Goal: Information Seeking & Learning: Learn about a topic

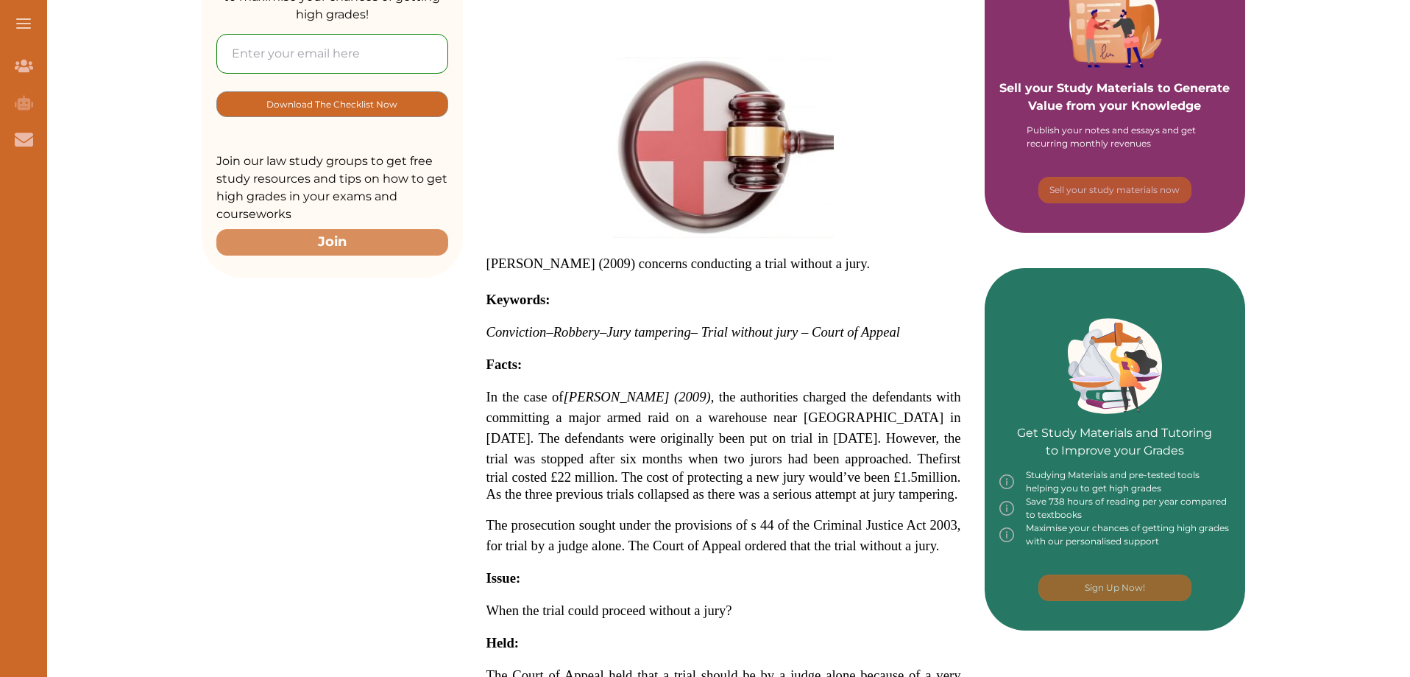
scroll to position [368, 0]
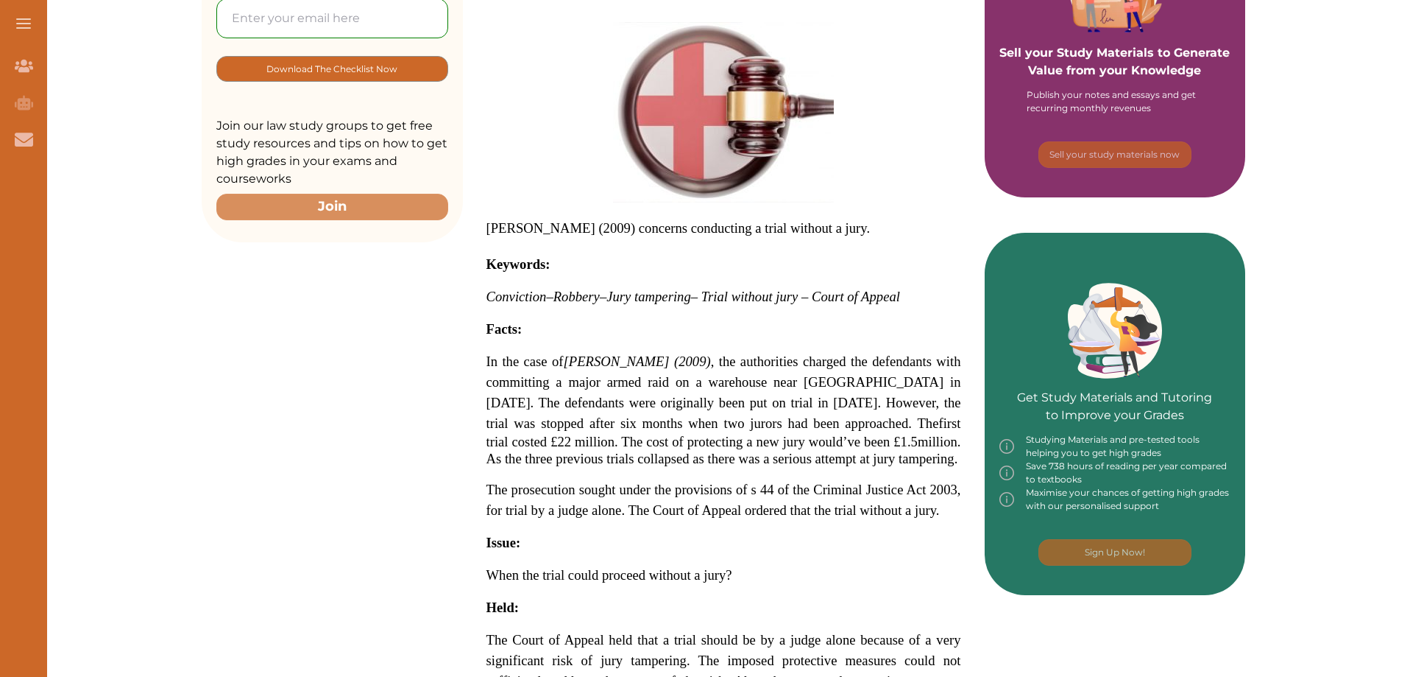
drag, startPoint x: 686, startPoint y: 319, endPoint x: 817, endPoint y: 442, distance: 179.2
click at [817, 442] on p "[PERSON_NAME] (2009) concerns conducting a trial without a jury. Keywords: Conv…" at bounding box center [724, 398] width 475 height 753
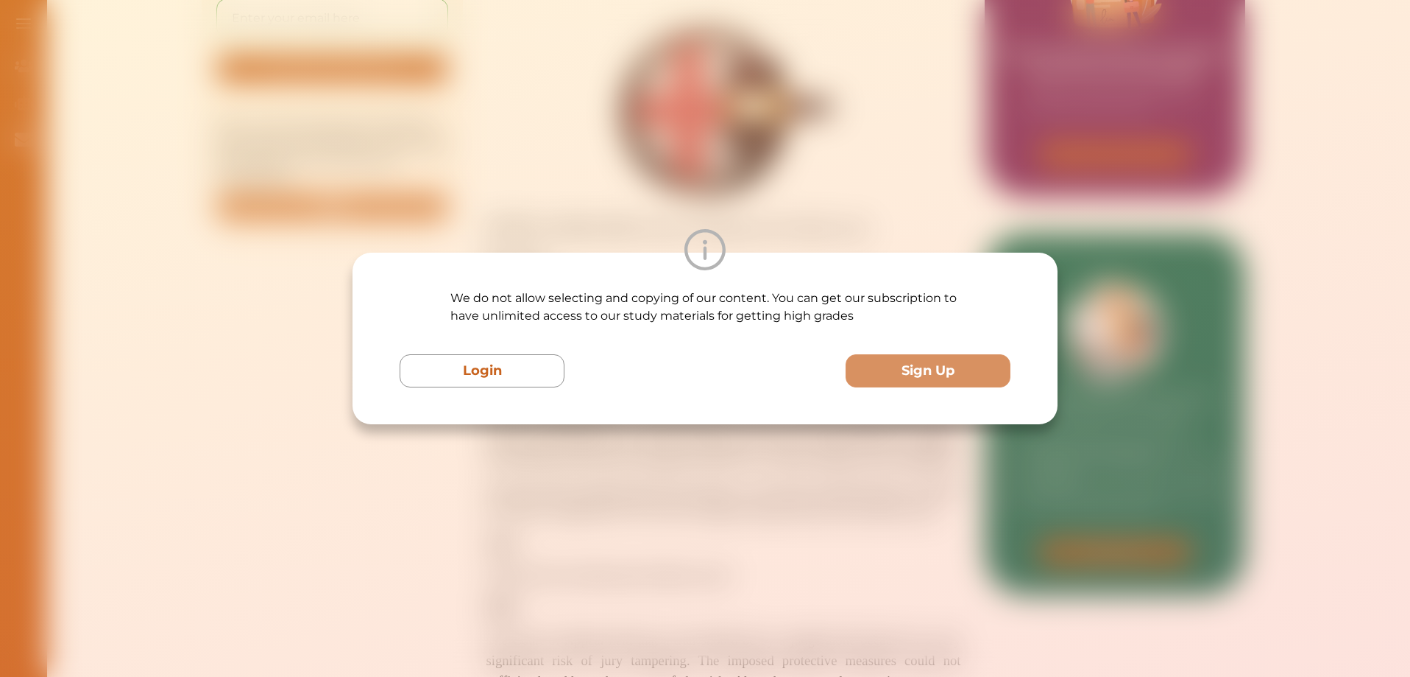
click at [650, 356] on div "Login Sign Up" at bounding box center [705, 370] width 611 height 33
click at [1056, 110] on div "We do not allow selecting and copying of our content. You can get our subscript…" at bounding box center [705, 338] width 1410 height 677
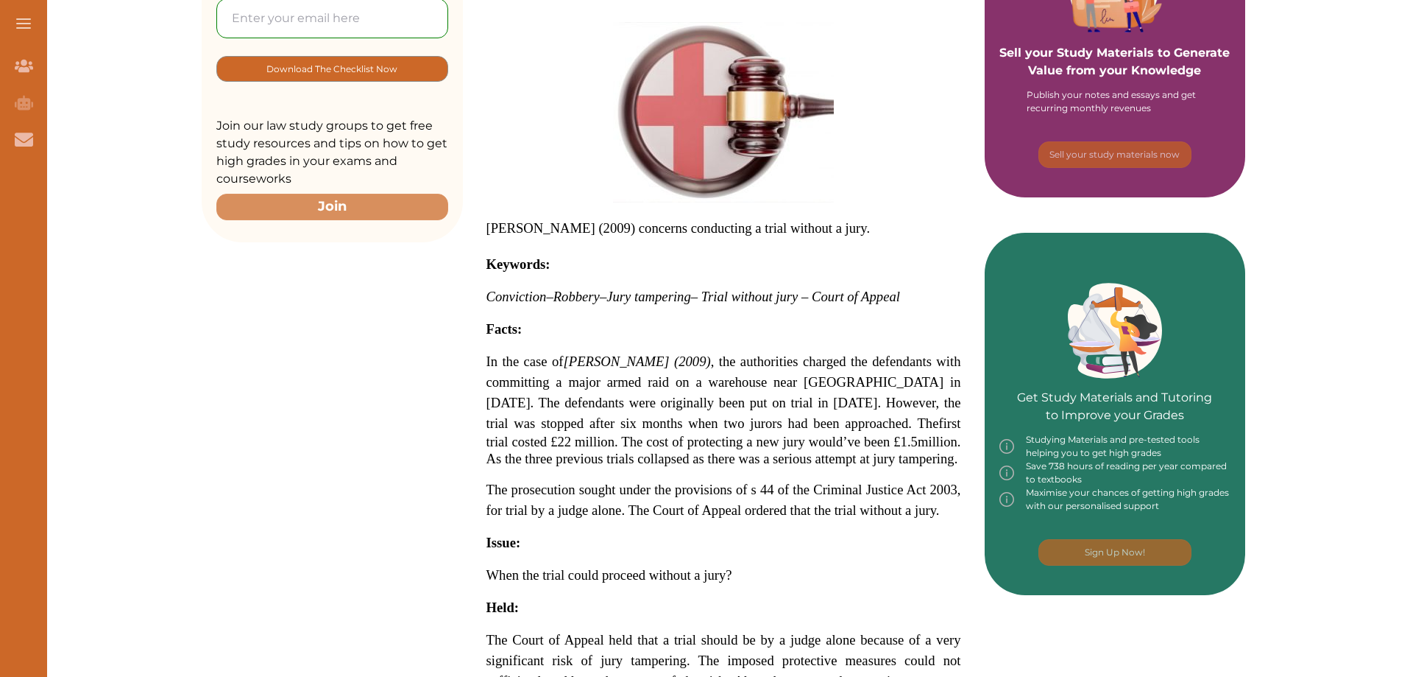
drag, startPoint x: 604, startPoint y: 314, endPoint x: 679, endPoint y: 452, distance: 156.8
click at [679, 452] on p "[PERSON_NAME] (2009) concerns conducting a trial without a jury. Keywords: Conv…" at bounding box center [724, 398] width 475 height 753
click at [637, 107] on div "We do not allow selecting and copying of our content. You can get our subscript…" at bounding box center [705, 338] width 1410 height 677
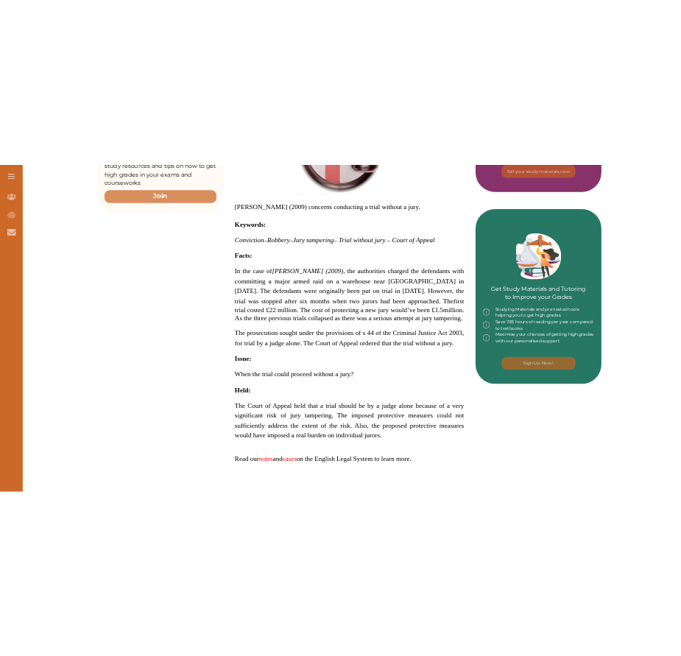
scroll to position [515, 0]
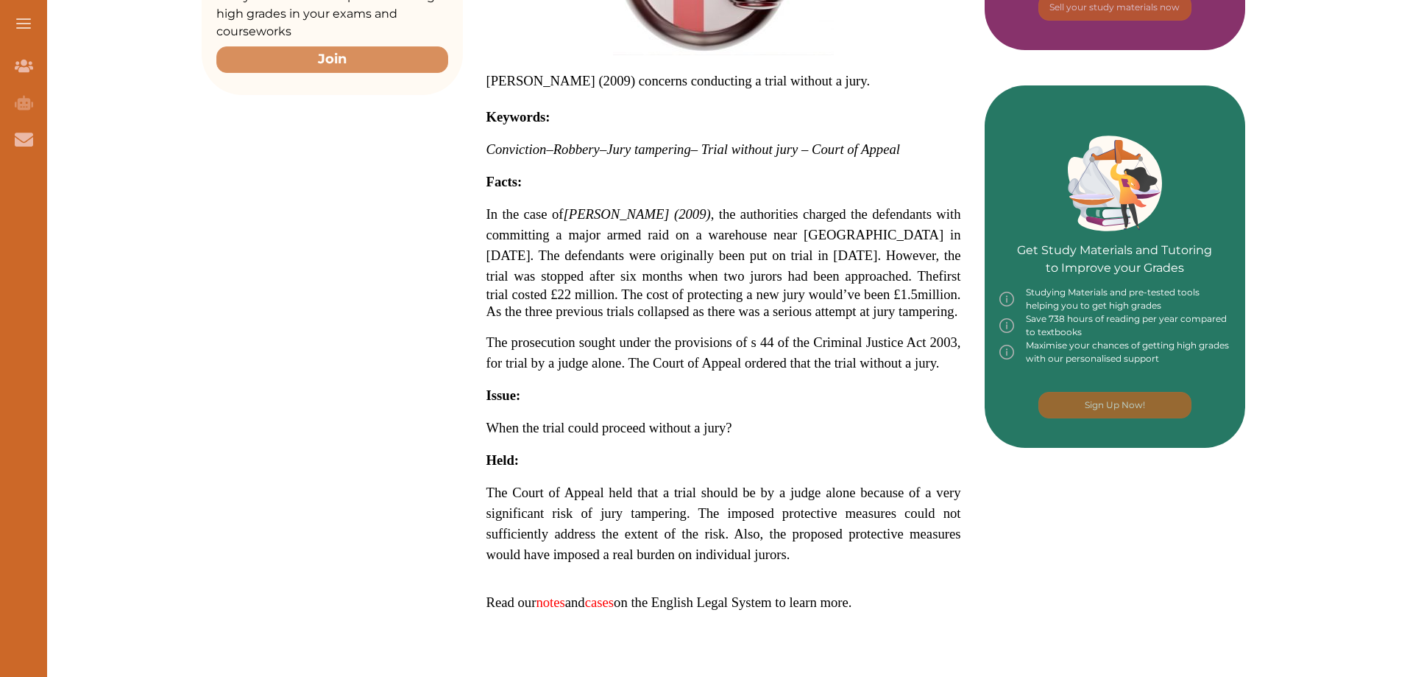
drag, startPoint x: 492, startPoint y: 475, endPoint x: 571, endPoint y: 500, distance: 83.3
click at [571, 500] on span "The Court of Appeal held that a trial should be by a judge alone because of a v…" at bounding box center [724, 522] width 475 height 77
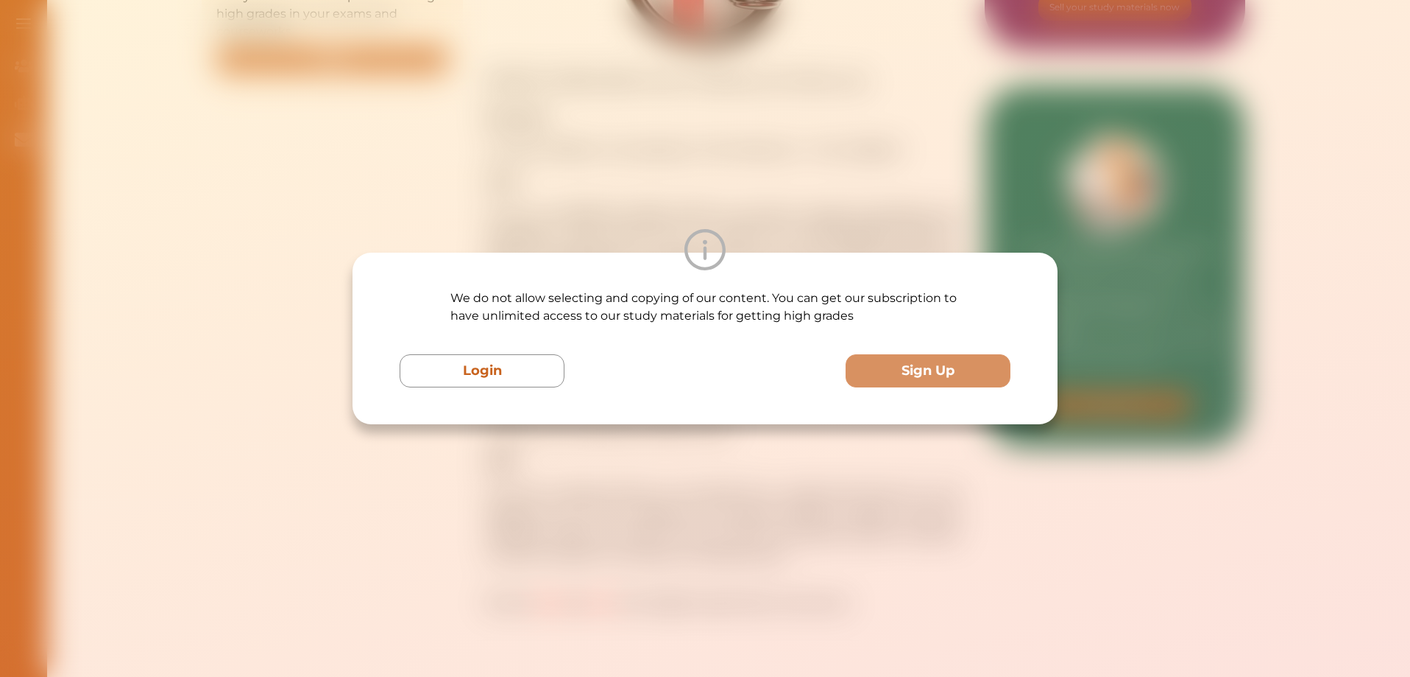
click at [537, 163] on div "We do not allow selecting and copying of our content. You can get our subscript…" at bounding box center [705, 338] width 1410 height 677
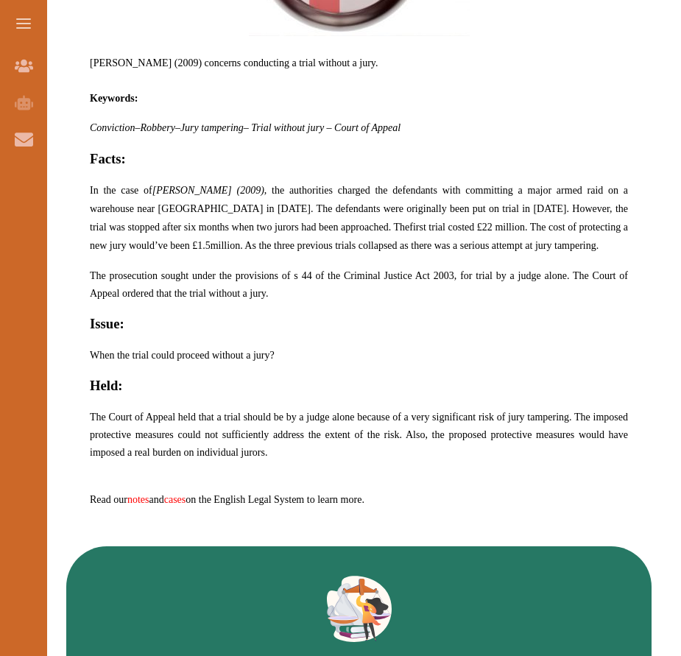
scroll to position [736, 0]
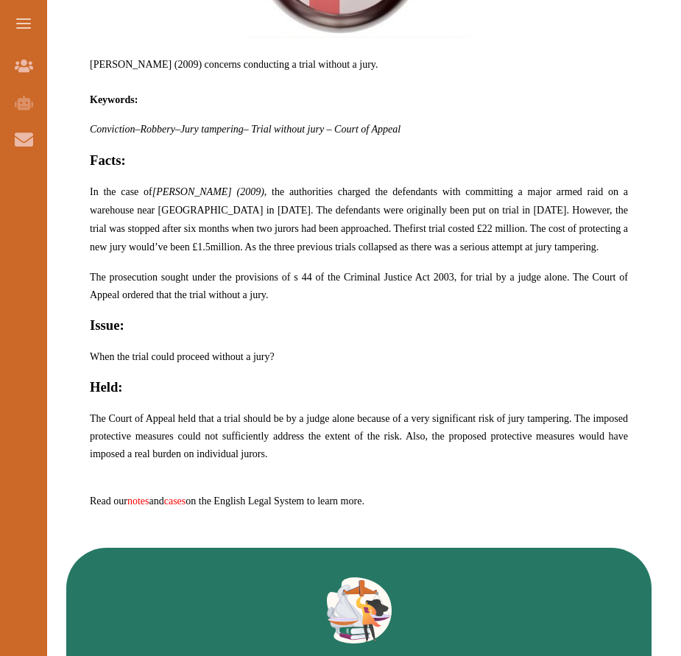
drag, startPoint x: 252, startPoint y: 185, endPoint x: 296, endPoint y: 285, distance: 109.4
click at [296, 285] on p "[PERSON_NAME] (2009) concerns conducting a trial without a jury. Keywords: Conv…" at bounding box center [359, 192] width 538 height 670
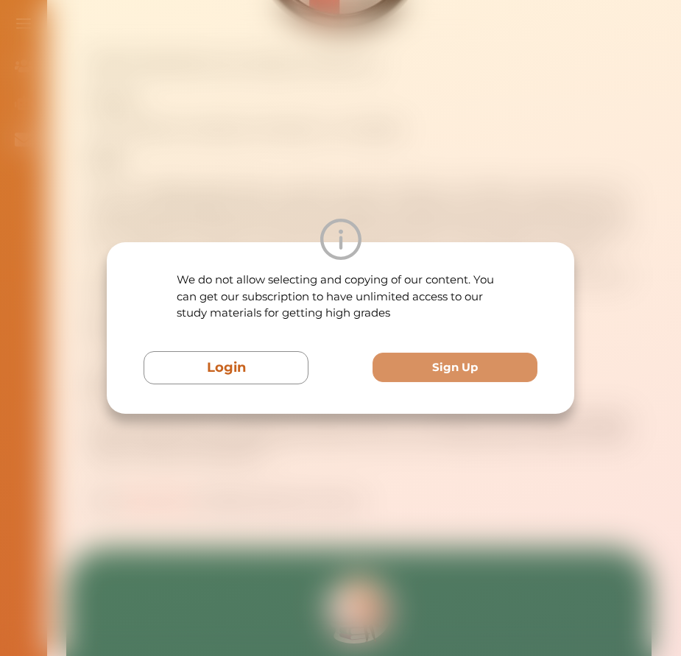
click at [166, 89] on div "We do not allow selecting and copying of our content. You can get our subscript…" at bounding box center [340, 328] width 681 height 656
